Goal: Task Accomplishment & Management: Manage account settings

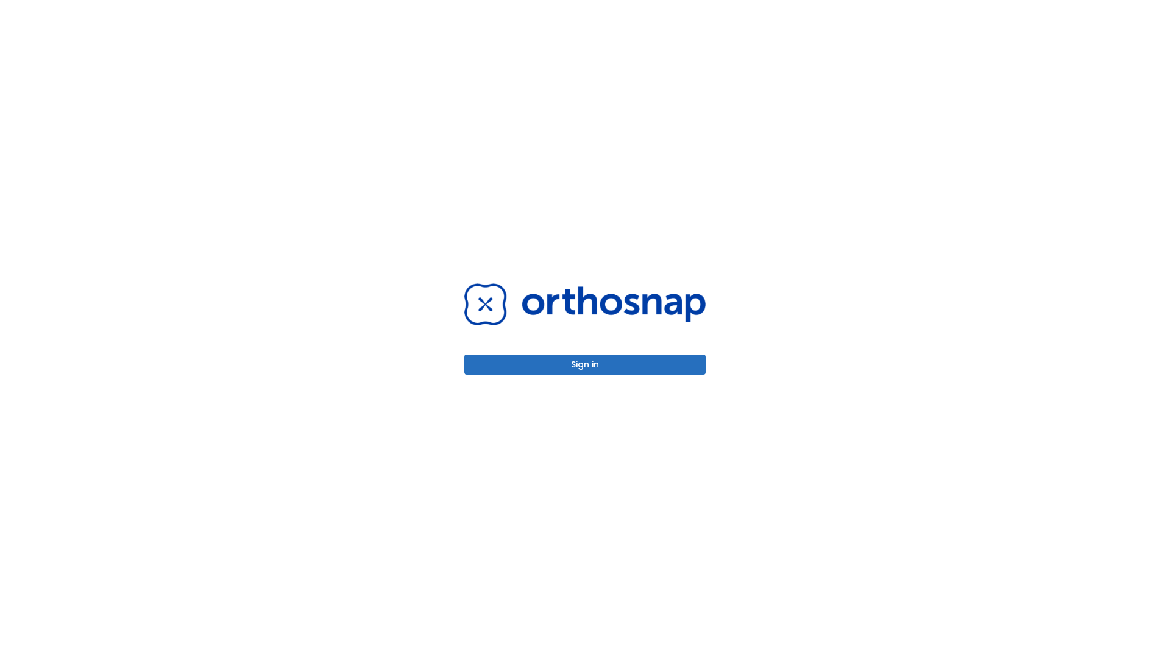
click at [585, 364] on button "Sign in" at bounding box center [584, 365] width 241 height 20
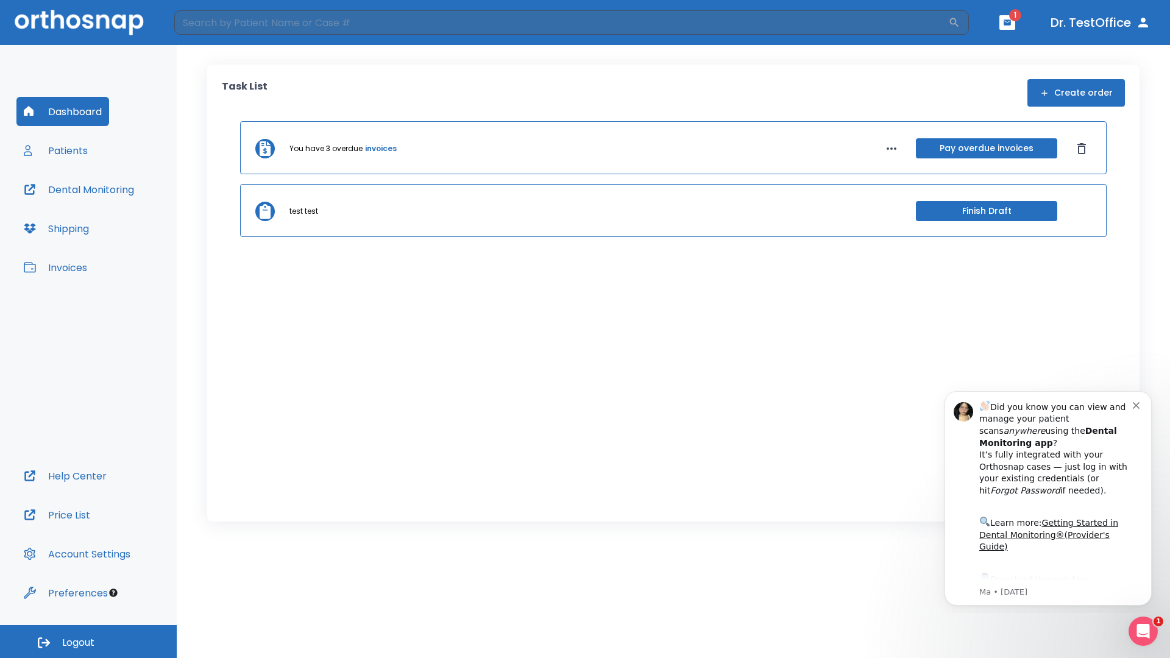
click at [88, 642] on span "Logout" at bounding box center [78, 642] width 32 height 13
